Goal: Task Accomplishment & Management: Use online tool/utility

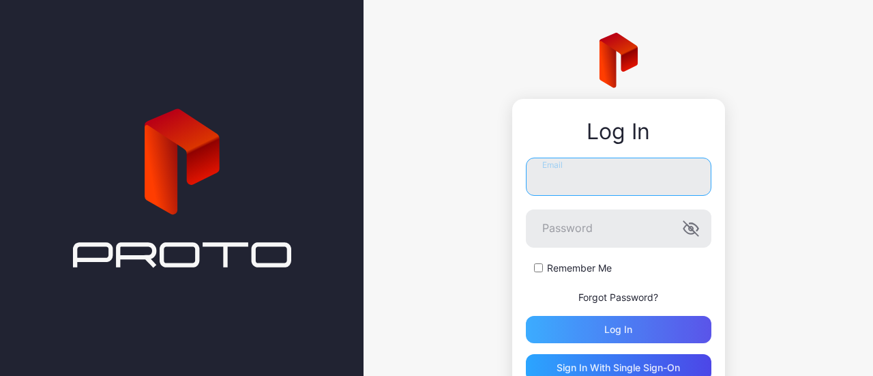
type input "**********"
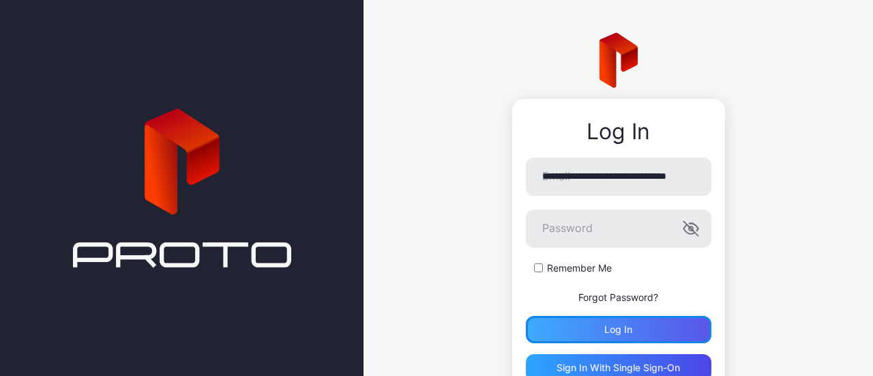
click at [588, 331] on div "Log in" at bounding box center [619, 329] width 186 height 27
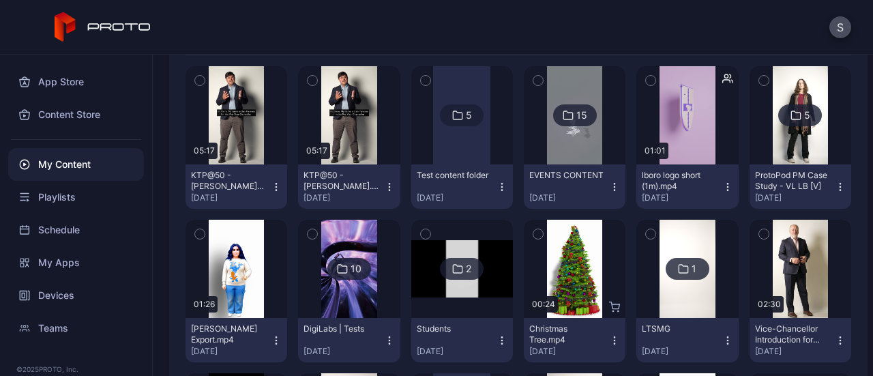
scroll to position [199, 0]
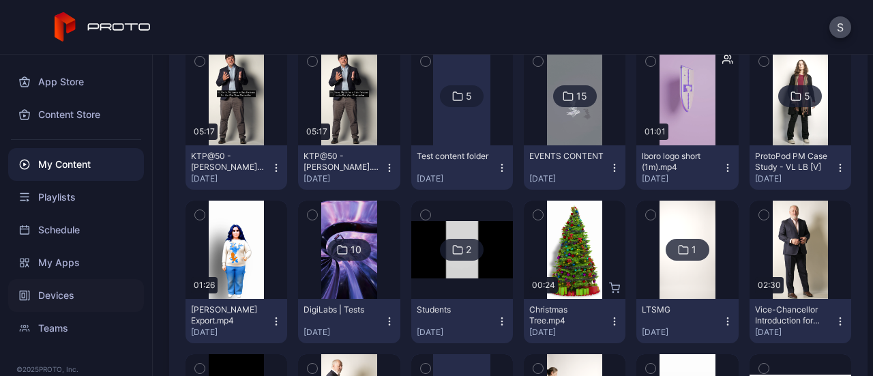
click at [75, 302] on div "Devices" at bounding box center [76, 295] width 136 height 33
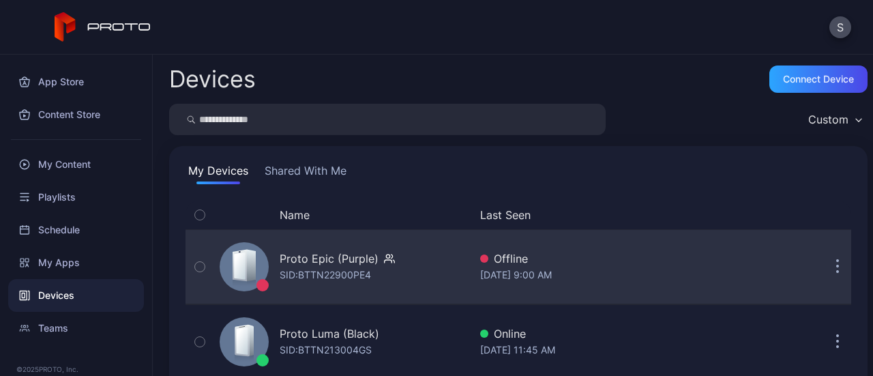
scroll to position [75, 0]
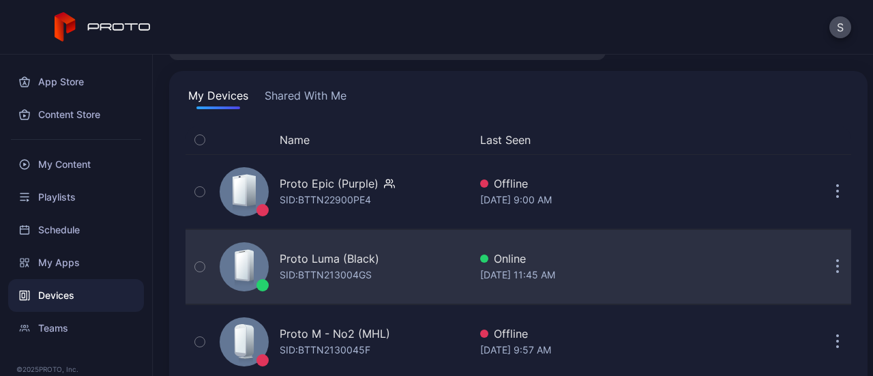
click at [398, 260] on div "Proto Luma (Black) SID: BTTN213004GS" at bounding box center [341, 267] width 255 height 68
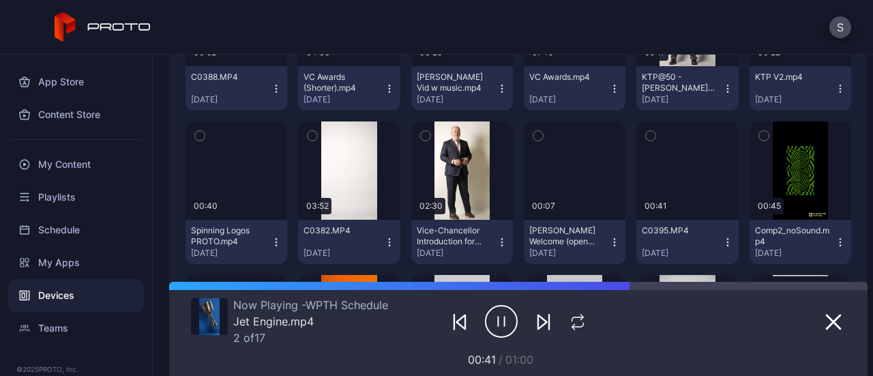
scroll to position [559, 0]
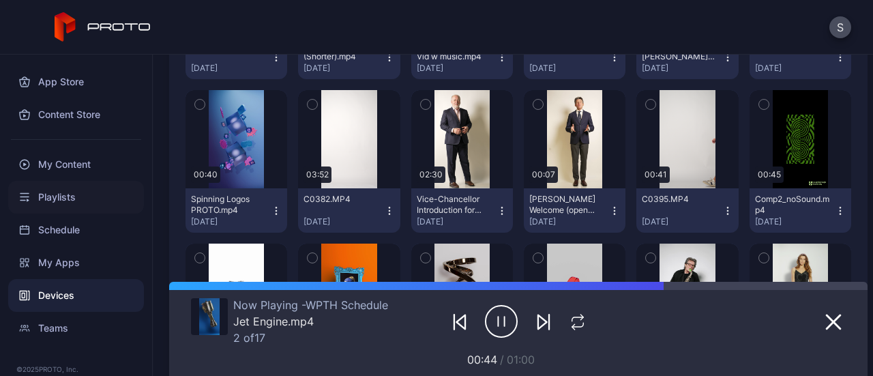
click at [52, 196] on div "Playlists" at bounding box center [76, 197] width 136 height 33
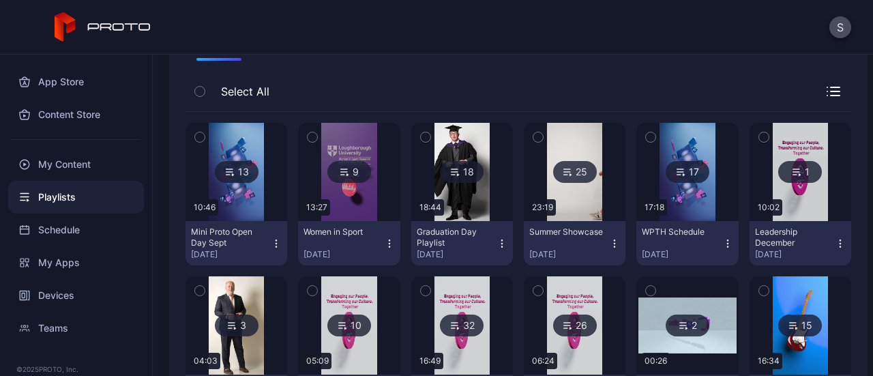
scroll to position [124, 0]
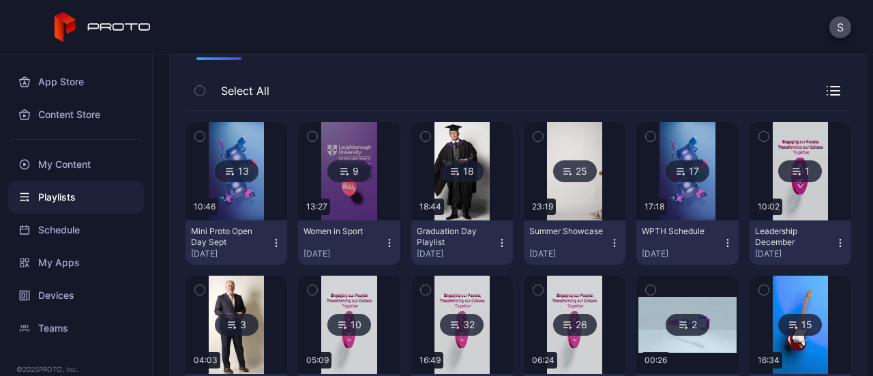
click at [456, 166] on div "18" at bounding box center [462, 171] width 44 height 22
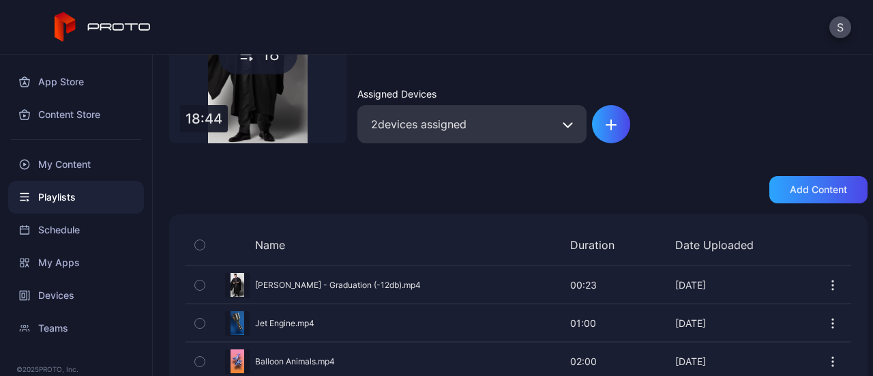
scroll to position [177, 0]
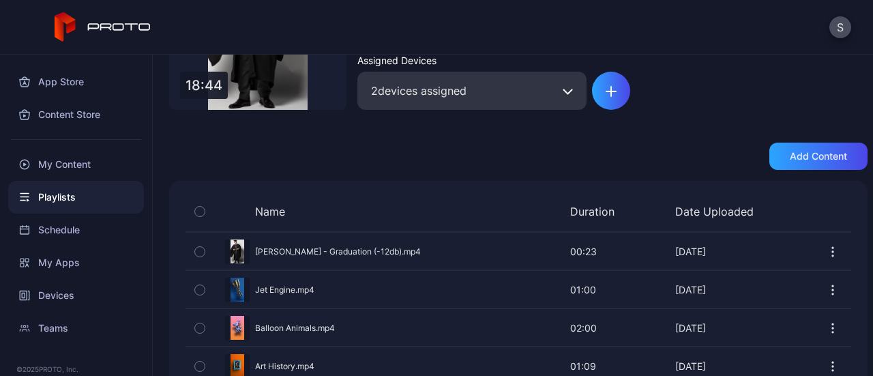
click at [397, 248] on div "Preview" at bounding box center [519, 251] width 666 height 36
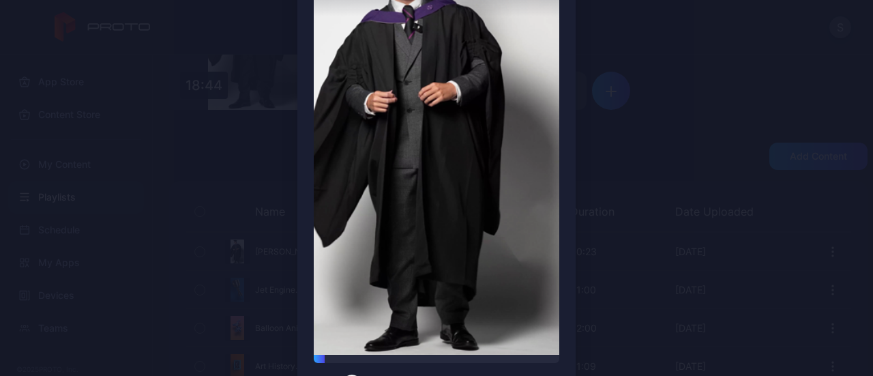
scroll to position [198, 0]
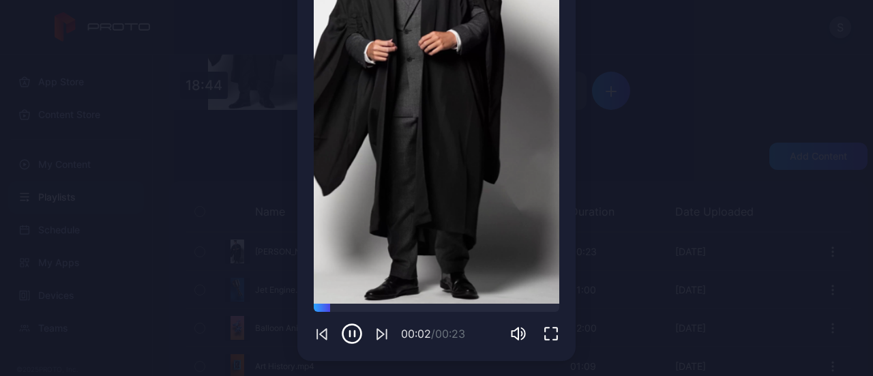
click at [638, 313] on div "Preview Sorry, your browser doesn‘t support embedded videos 00:02 / 00:23 [PERS…" at bounding box center [436, 90] width 873 height 576
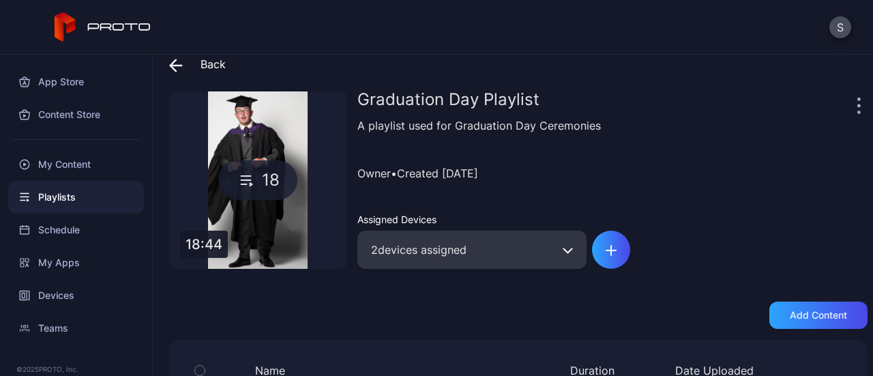
scroll to position [17, 0]
click at [188, 70] on span at bounding box center [179, 65] width 20 height 25
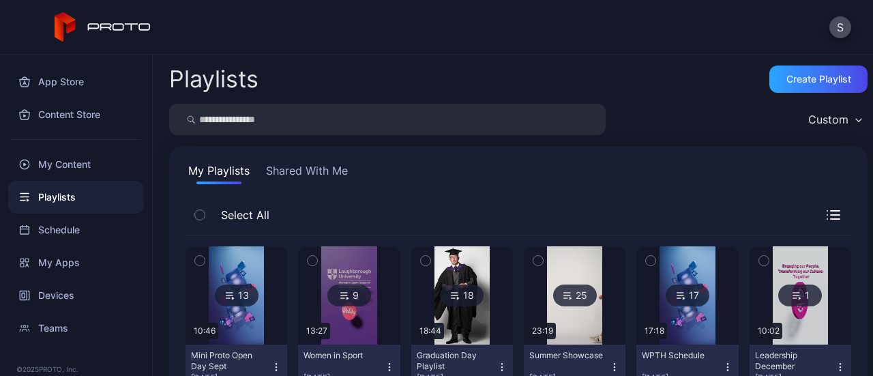
scroll to position [124, 0]
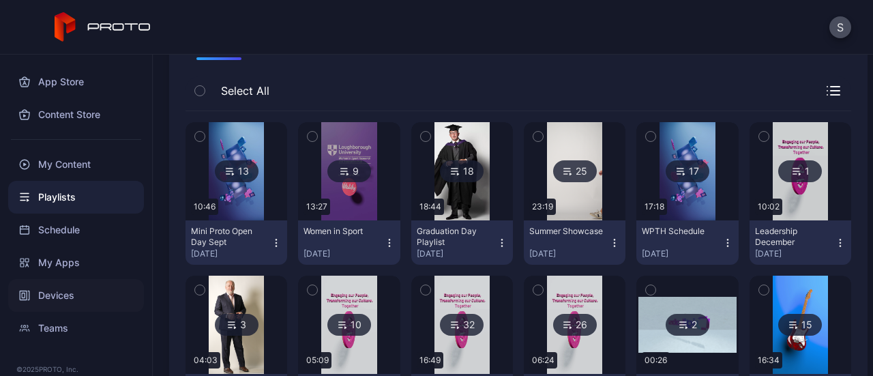
click at [72, 294] on div "Devices" at bounding box center [76, 295] width 136 height 33
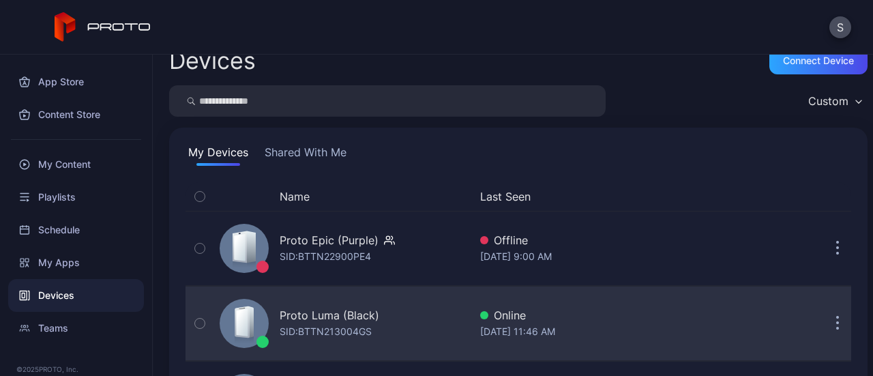
scroll to position [19, 0]
click at [351, 319] on div "Proto Luma (Black)" at bounding box center [330, 314] width 100 height 16
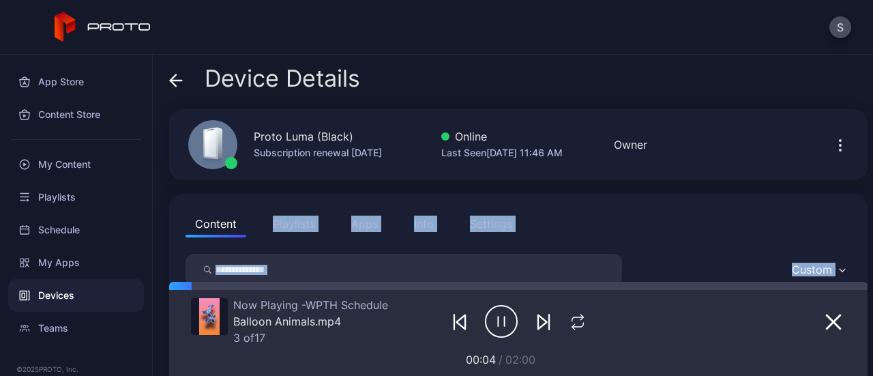
click at [301, 222] on button "Playlists" at bounding box center [293, 223] width 61 height 27
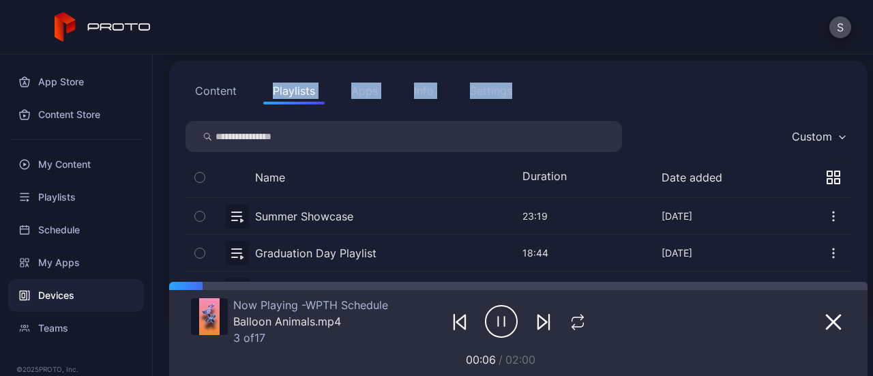
scroll to position [186, 0]
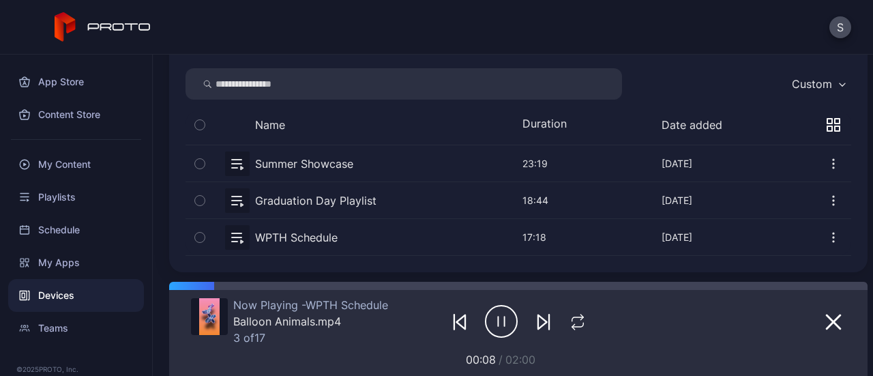
click at [415, 192] on button "button" at bounding box center [519, 200] width 666 height 36
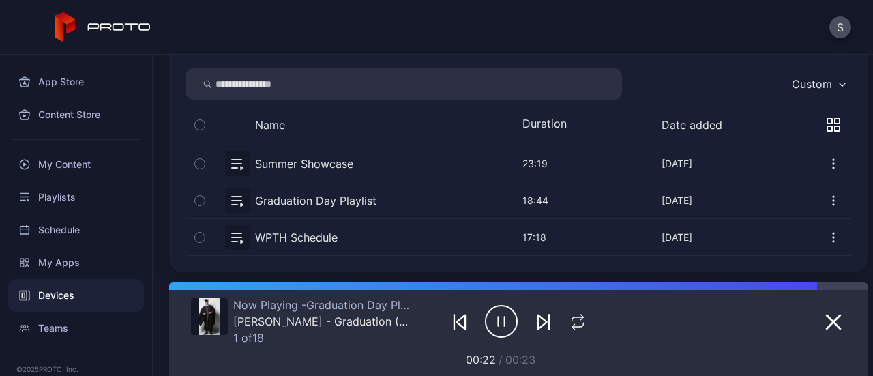
click at [303, 239] on button "button" at bounding box center [519, 237] width 666 height 36
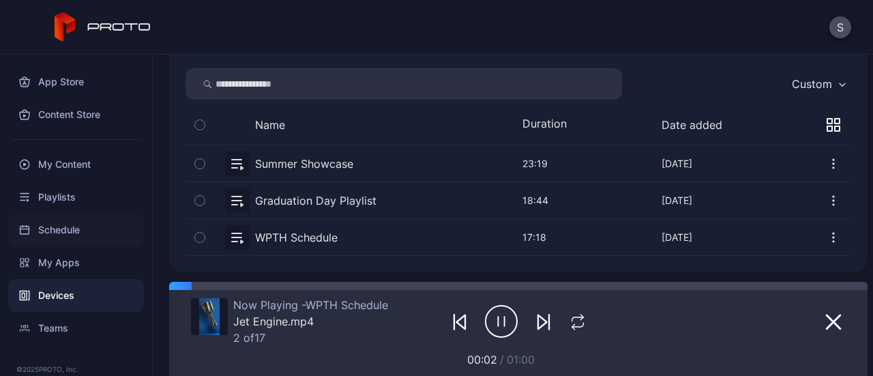
click at [68, 232] on div "Schedule" at bounding box center [76, 229] width 136 height 33
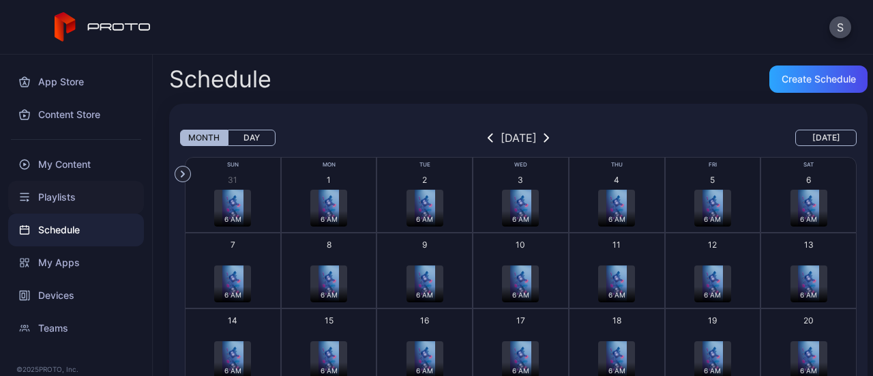
click at [75, 208] on div "Playlists" at bounding box center [76, 197] width 136 height 33
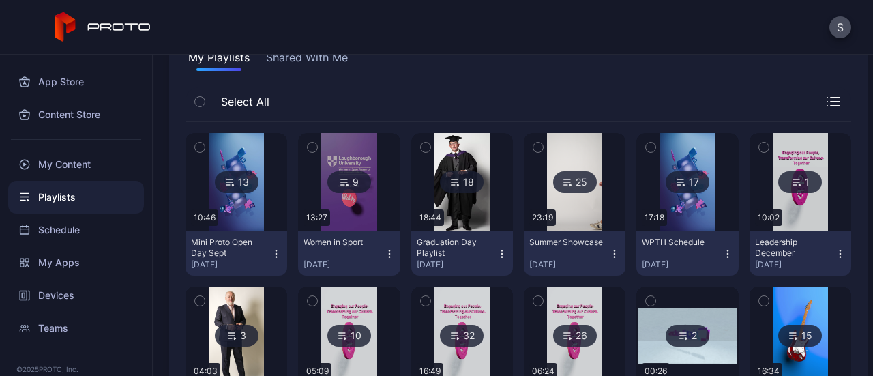
scroll to position [121, 0]
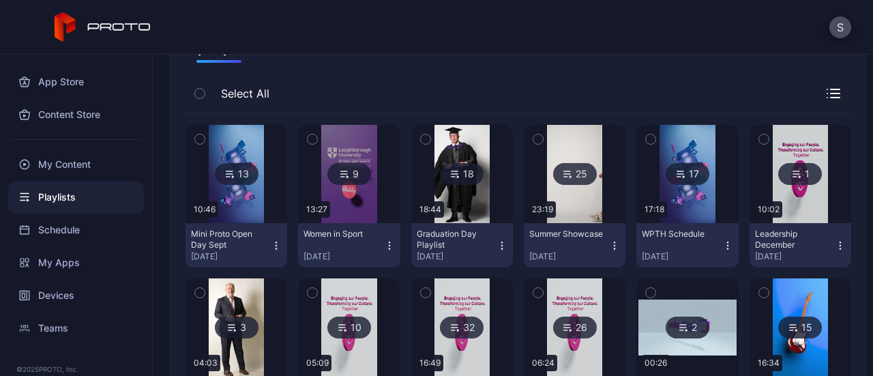
click at [442, 171] on div "18" at bounding box center [462, 174] width 44 height 22
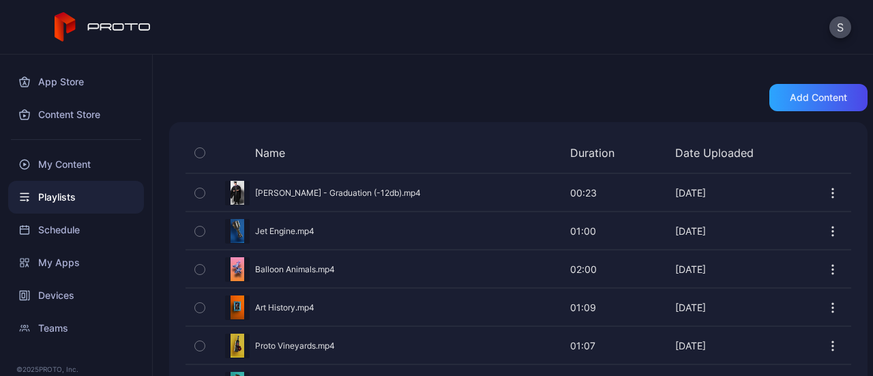
scroll to position [240, 0]
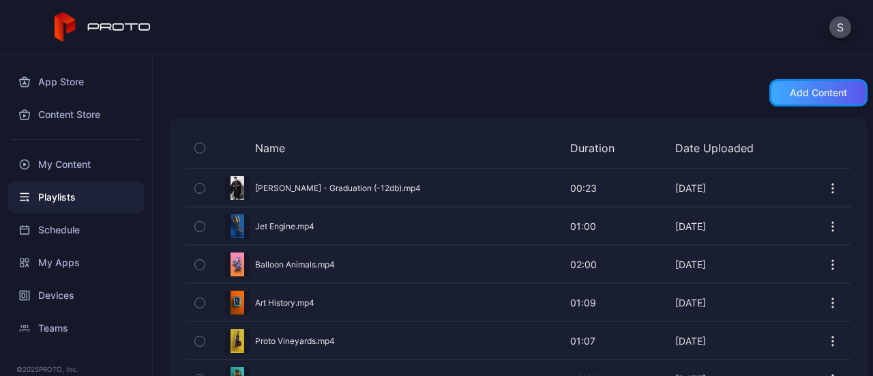
click at [771, 98] on div "Add content" at bounding box center [818, 92] width 98 height 27
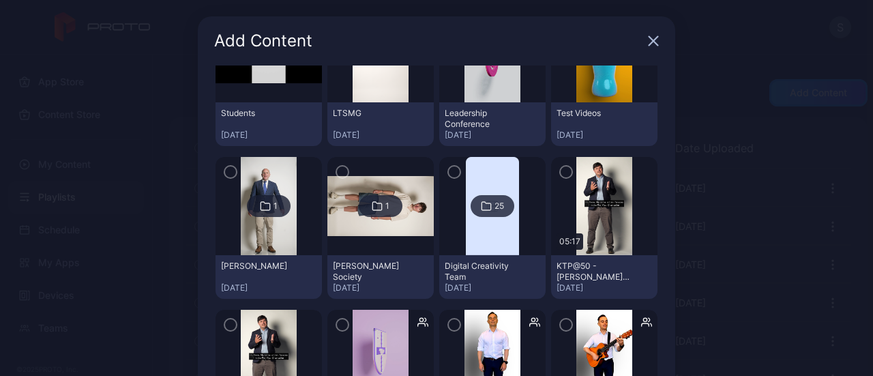
scroll to position [0, 0]
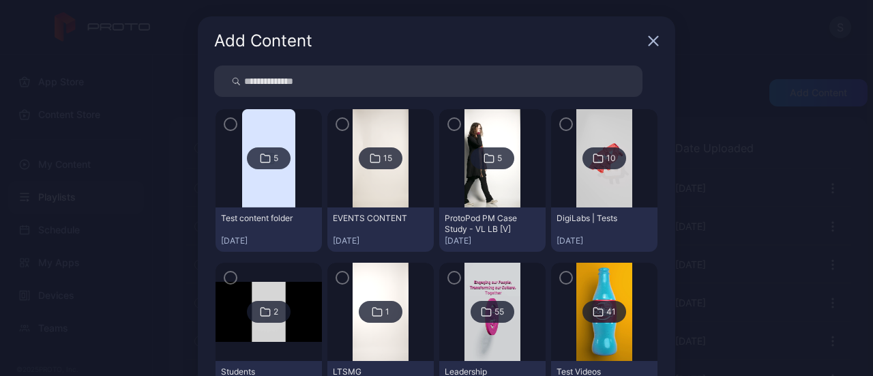
click at [341, 74] on input "search" at bounding box center [428, 80] width 428 height 31
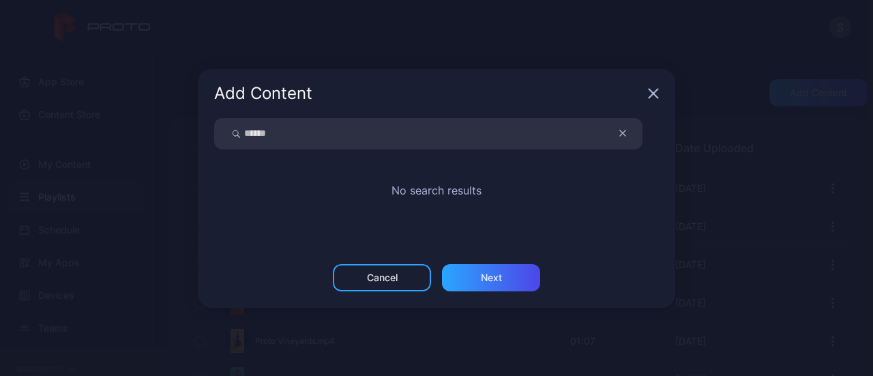
click at [307, 132] on input "******" at bounding box center [428, 133] width 428 height 31
type input "**"
click at [617, 136] on button "button" at bounding box center [630, 133] width 26 height 31
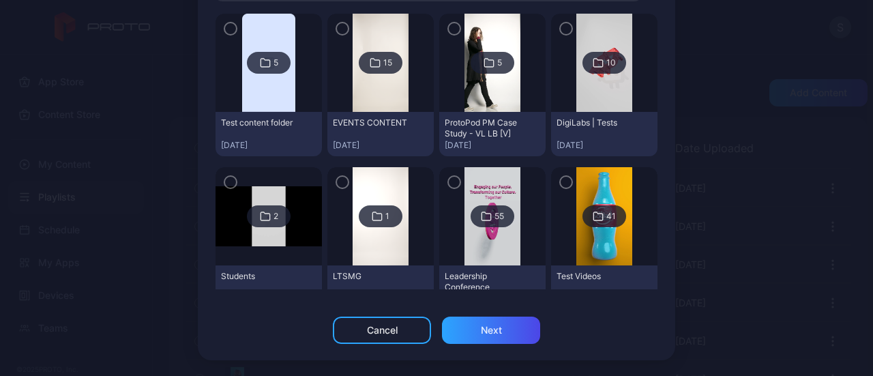
scroll to position [20, 0]
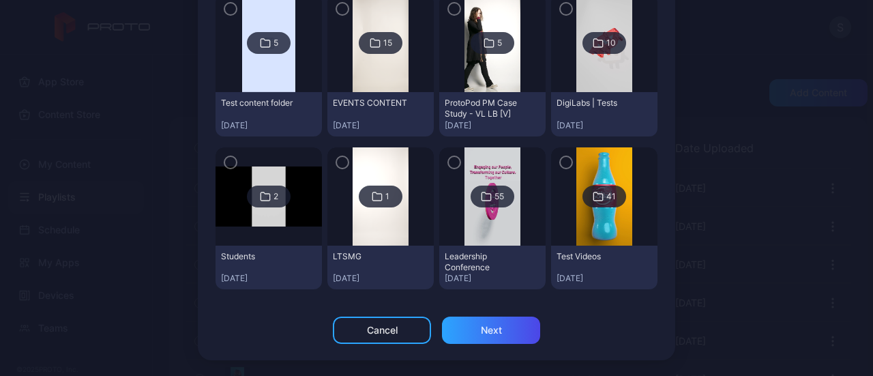
click at [265, 48] on div "5" at bounding box center [269, 43] width 44 height 22
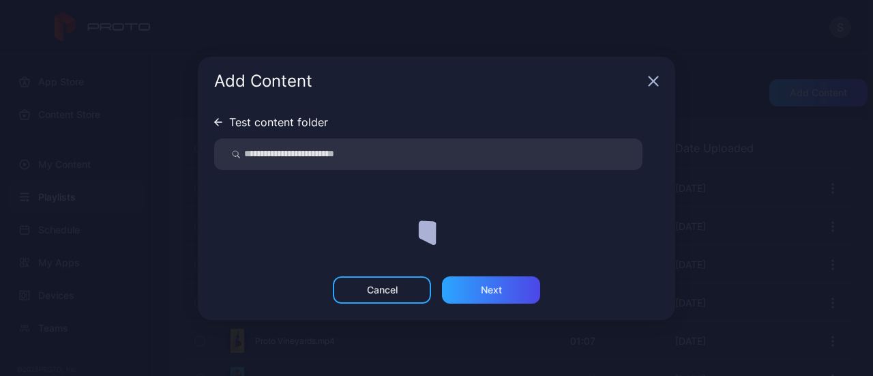
scroll to position [0, 0]
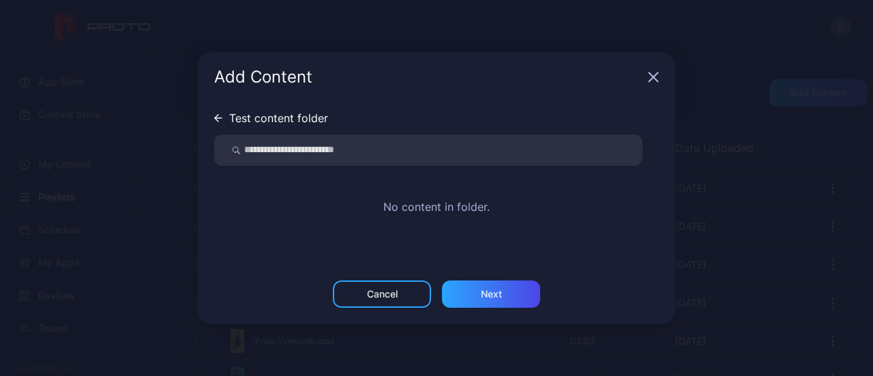
click at [216, 116] on icon at bounding box center [216, 118] width 3 height 7
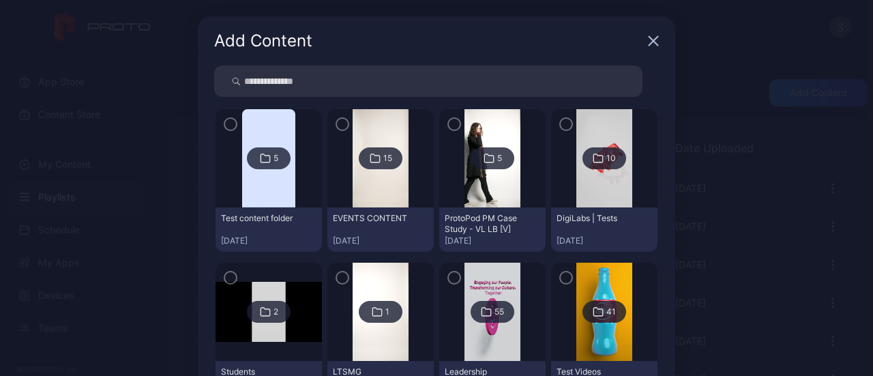
click at [606, 156] on div "10" at bounding box center [611, 158] width 10 height 11
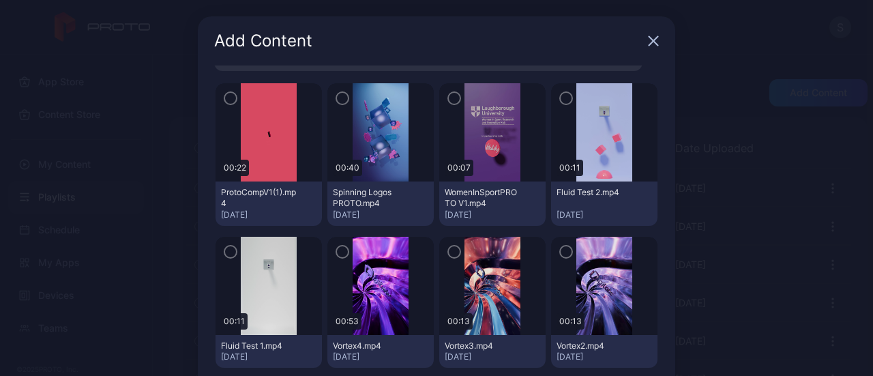
scroll to position [59, 0]
click at [225, 100] on icon "button" at bounding box center [230, 97] width 11 height 15
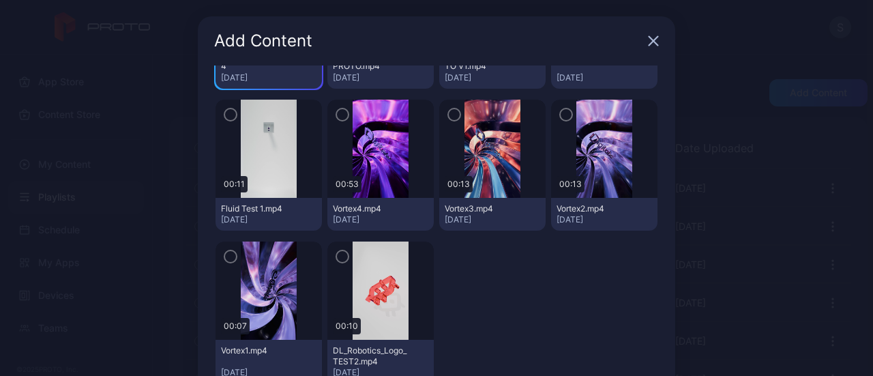
scroll to position [112, 0]
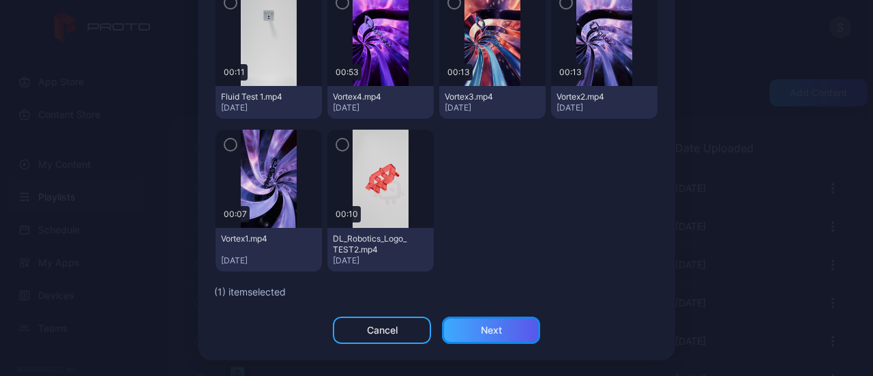
click at [471, 327] on div "Next" at bounding box center [491, 329] width 98 height 27
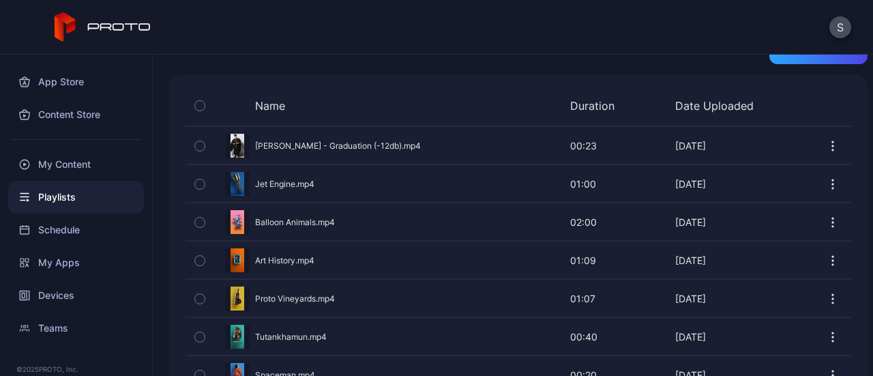
scroll to position [258, 0]
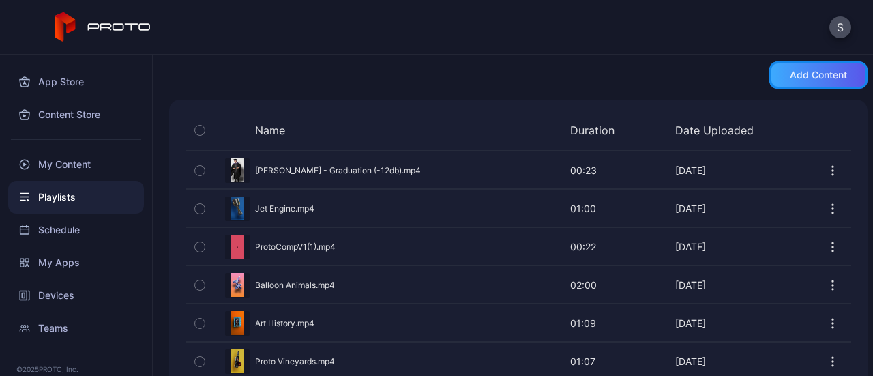
click at [823, 72] on div "Add content" at bounding box center [818, 75] width 57 height 11
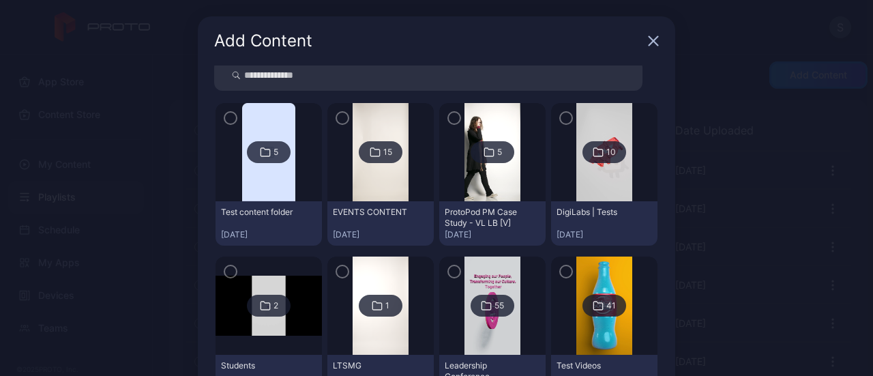
scroll to position [38, 0]
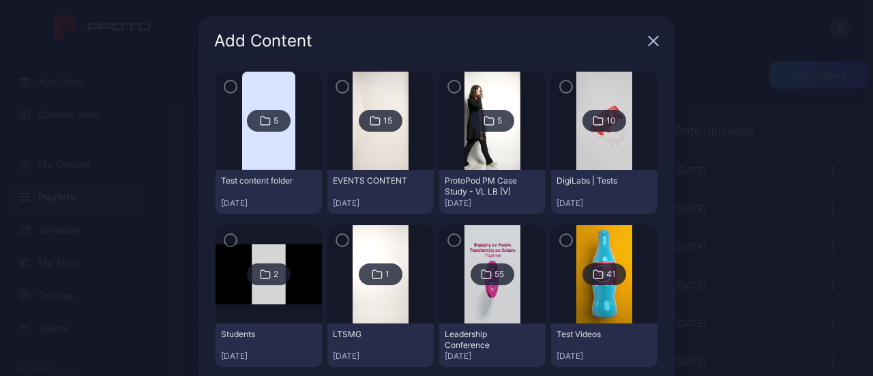
click at [582, 121] on div "10" at bounding box center [604, 121] width 44 height 22
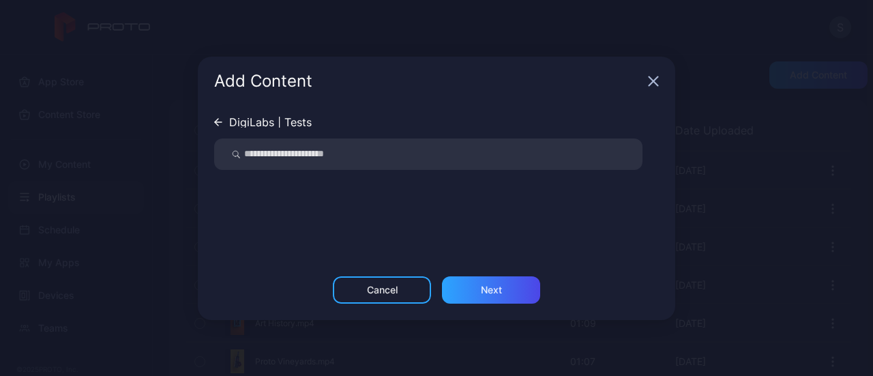
scroll to position [0, 0]
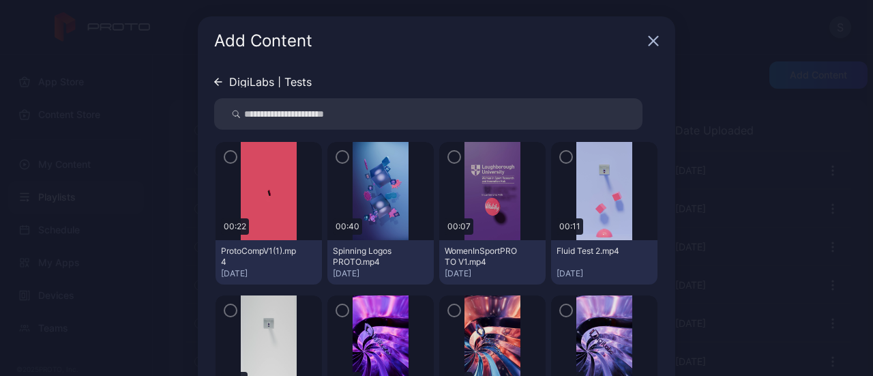
click at [224, 164] on div at bounding box center [269, 191] width 106 height 98
click at [225, 156] on icon "button" at bounding box center [230, 156] width 11 height 15
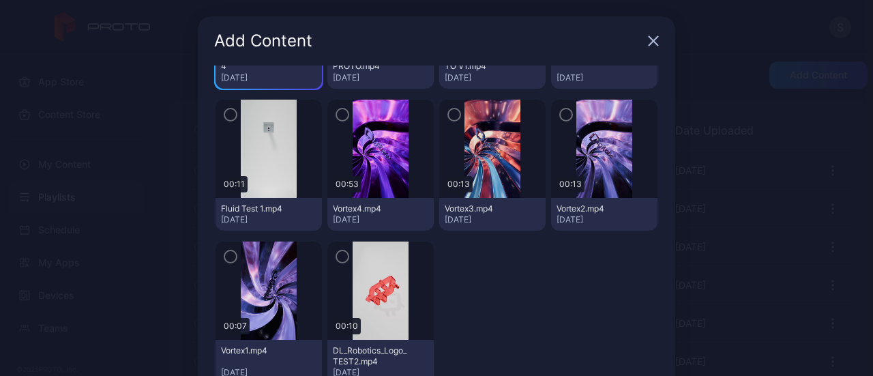
scroll to position [112, 0]
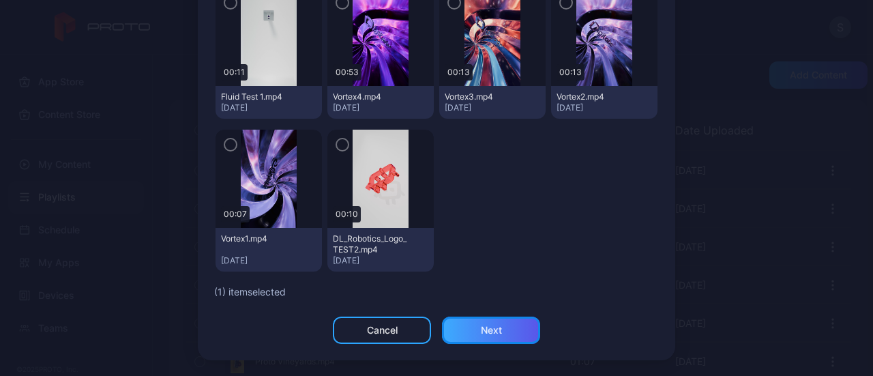
click at [488, 337] on div "Next" at bounding box center [491, 329] width 98 height 27
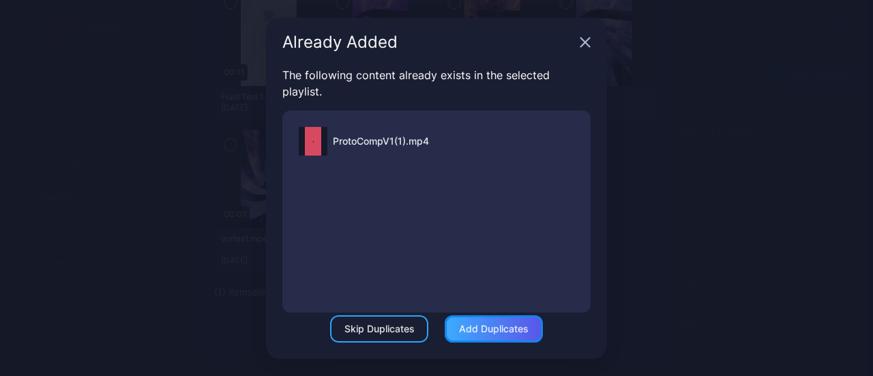
click at [489, 331] on div "Add Duplicates" at bounding box center [494, 328] width 70 height 11
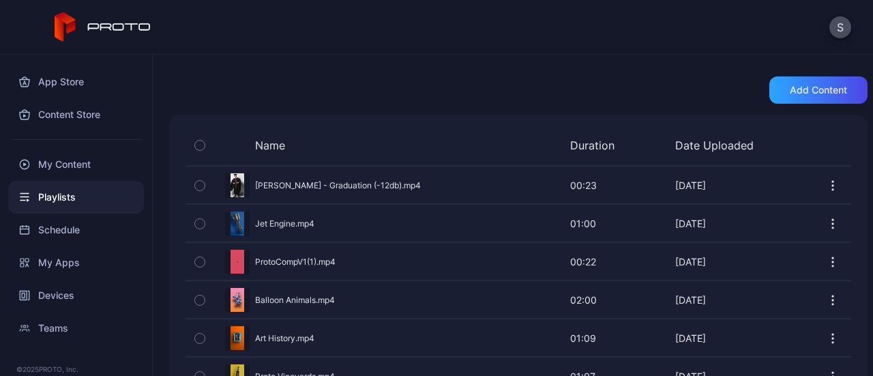
scroll to position [110, 0]
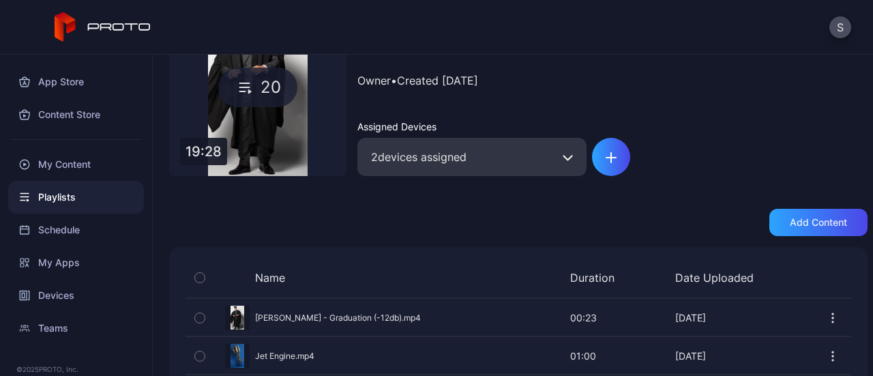
click at [228, 130] on div "20" at bounding box center [257, 87] width 177 height 177
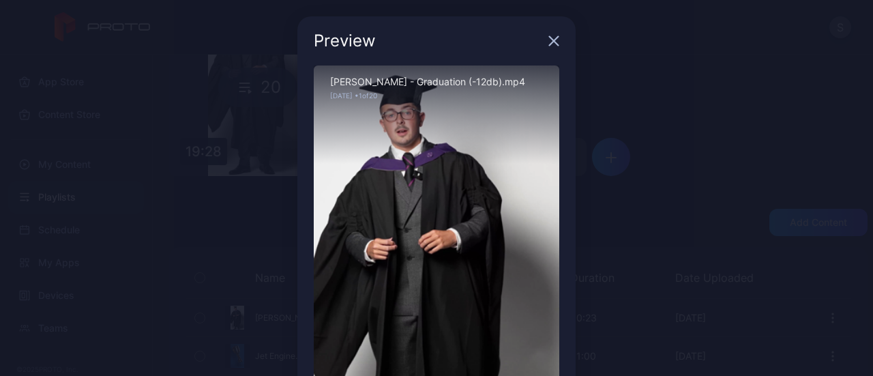
click at [548, 41] on icon "button" at bounding box center [553, 40] width 11 height 11
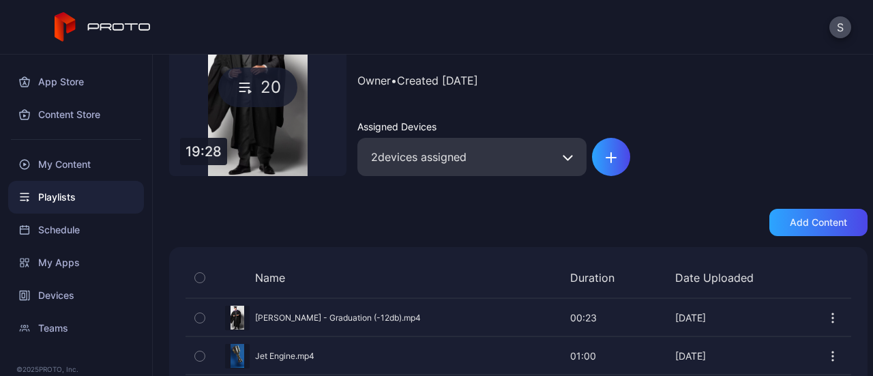
scroll to position [0, 0]
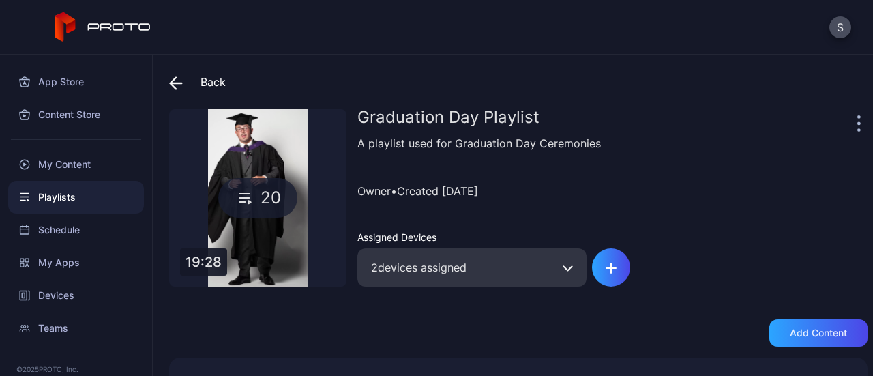
click at [187, 84] on span at bounding box center [179, 82] width 20 height 25
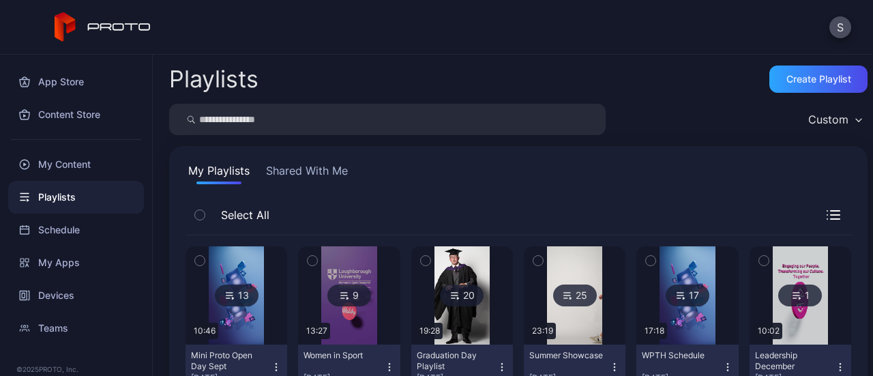
scroll to position [121, 0]
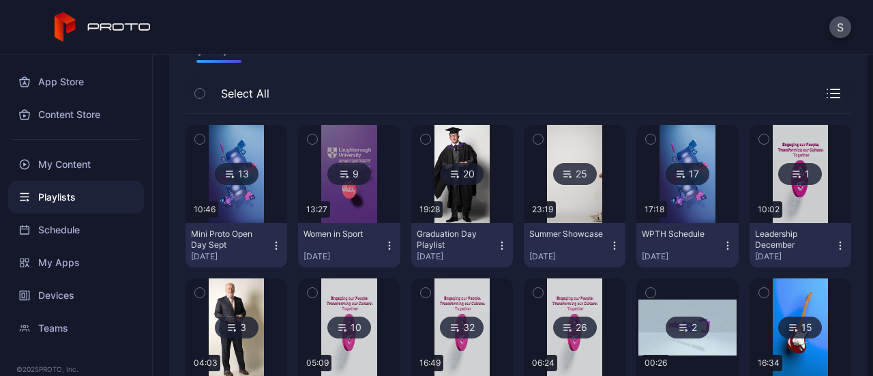
click at [675, 177] on icon at bounding box center [680, 174] width 11 height 16
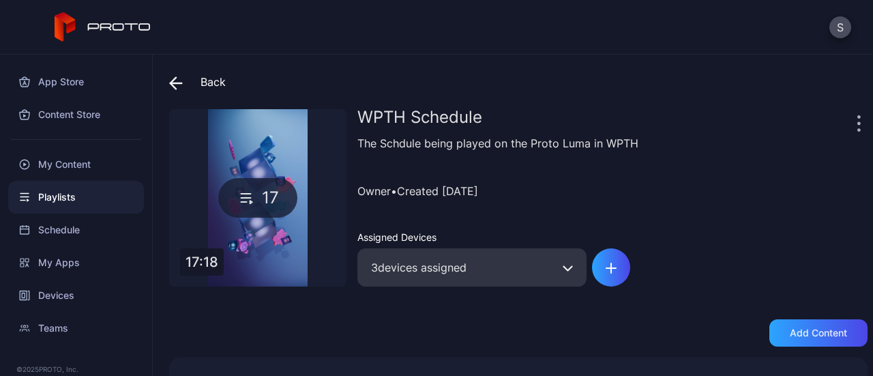
scroll to position [88, 0]
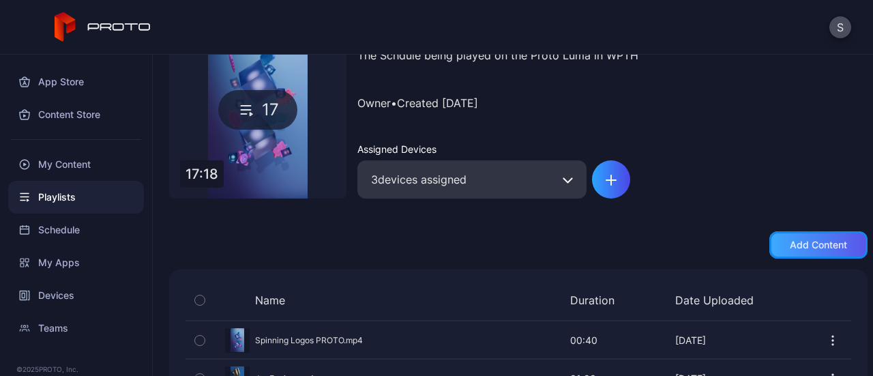
click at [790, 244] on div "Add content" at bounding box center [818, 244] width 57 height 11
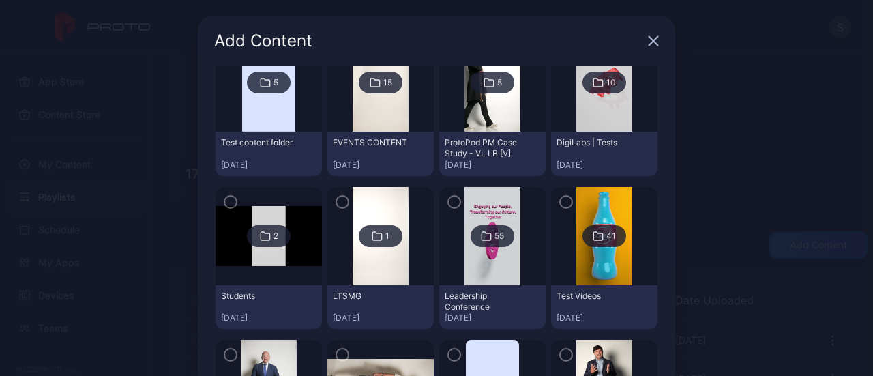
scroll to position [3, 0]
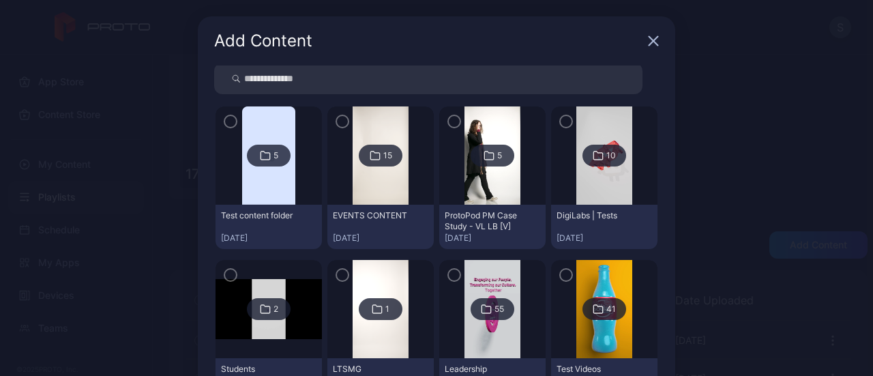
click at [584, 163] on div "10" at bounding box center [604, 156] width 44 height 22
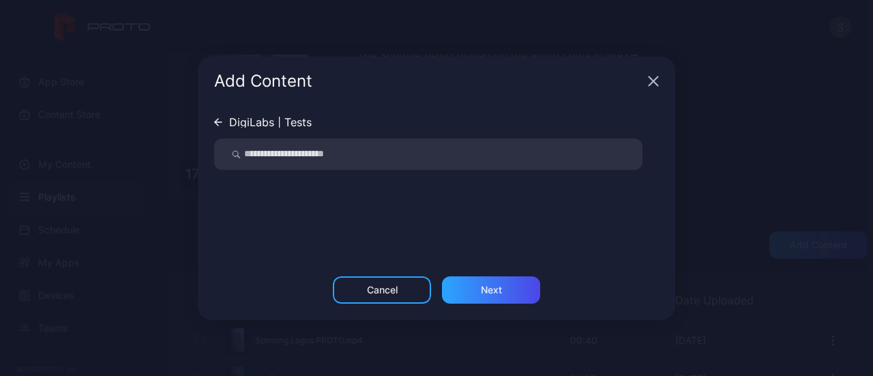
scroll to position [0, 0]
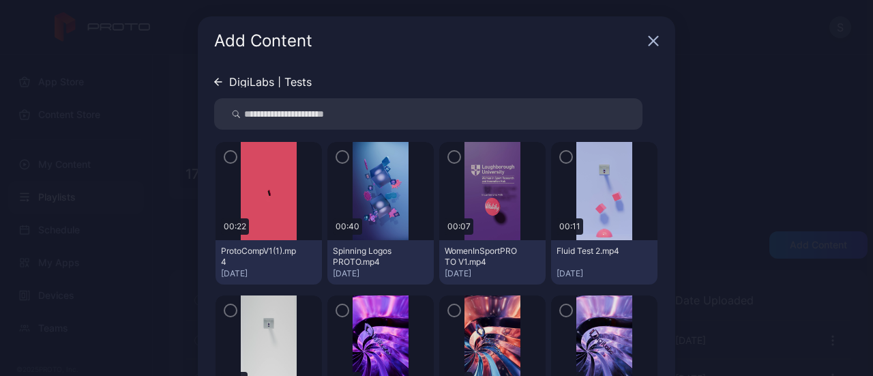
click at [225, 162] on icon "button" at bounding box center [230, 156] width 11 height 15
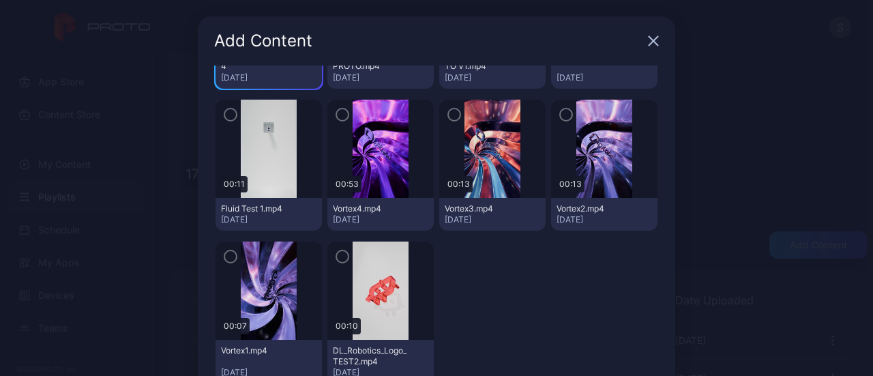
scroll to position [112, 0]
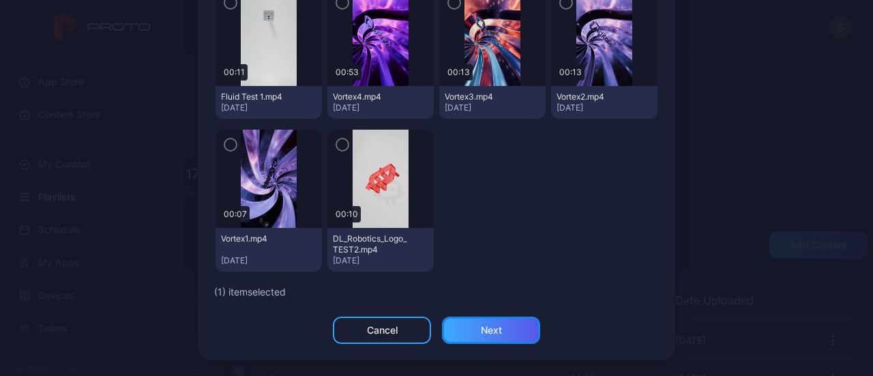
click at [481, 330] on div "Next" at bounding box center [491, 330] width 21 height 11
click at [476, 330] on button "Next" at bounding box center [491, 329] width 98 height 27
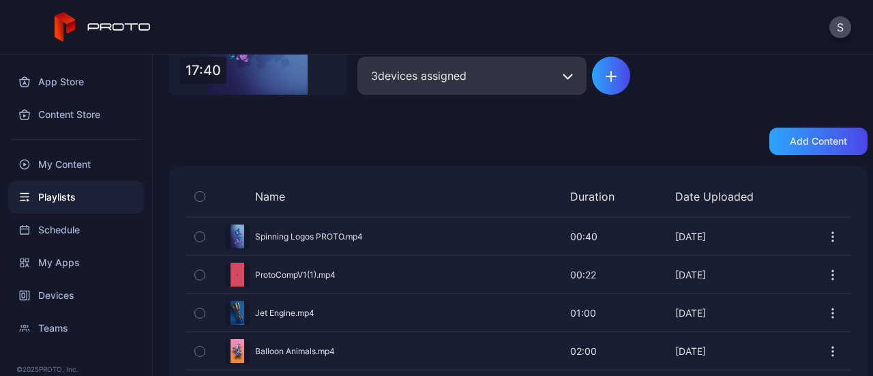
scroll to position [184, 0]
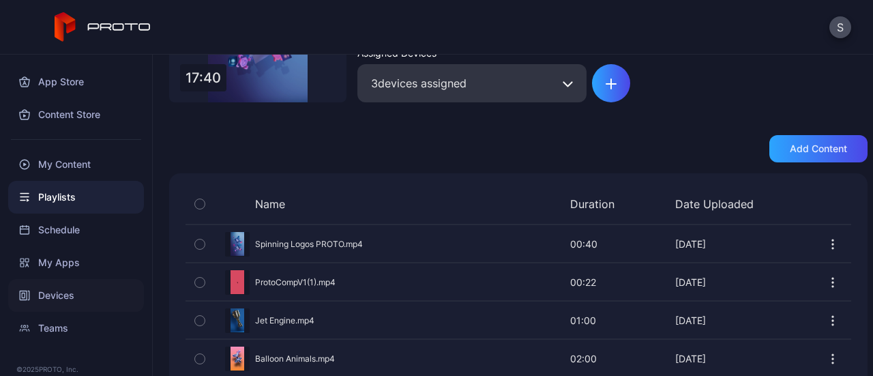
click at [72, 295] on div "Devices" at bounding box center [76, 295] width 136 height 33
